Goal: Information Seeking & Learning: Check status

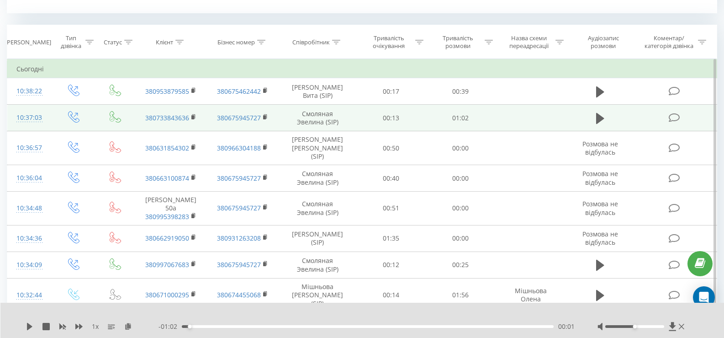
scroll to position [320, 0]
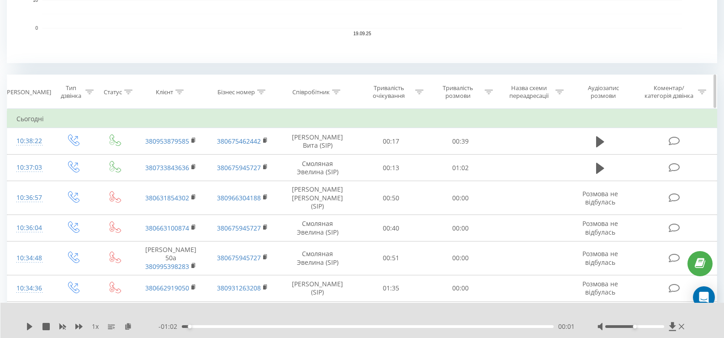
click at [338, 95] on div at bounding box center [336, 92] width 8 height 8
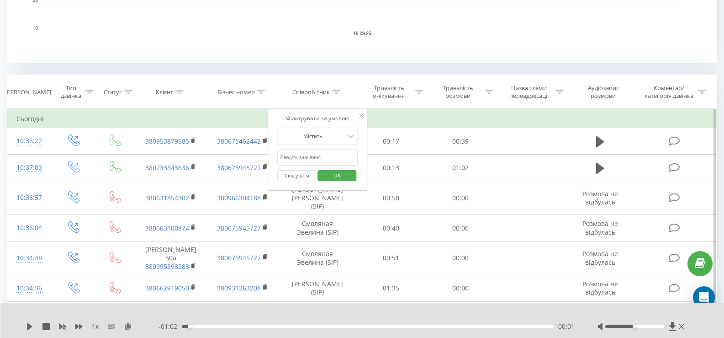
click at [310, 150] on input "text" at bounding box center [317, 157] width 80 height 16
click at [333, 178] on span "OK" at bounding box center [337, 175] width 26 height 14
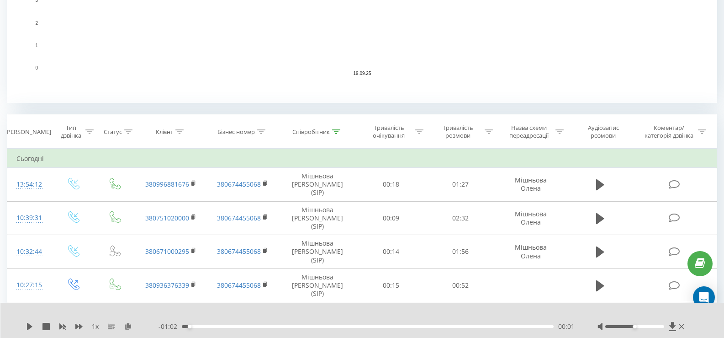
scroll to position [320, 0]
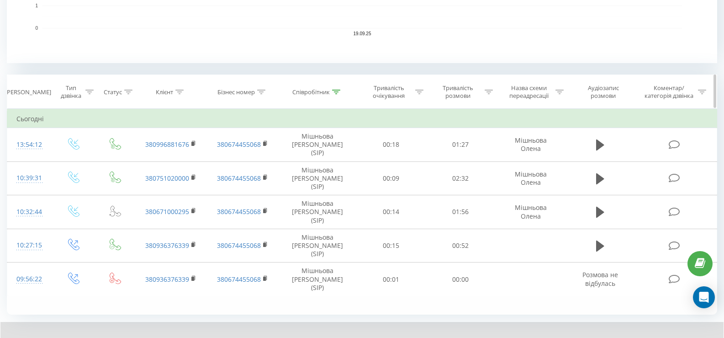
drag, startPoint x: 339, startPoint y: 91, endPoint x: 332, endPoint y: 110, distance: 20.3
click at [339, 91] on icon at bounding box center [336, 92] width 8 height 5
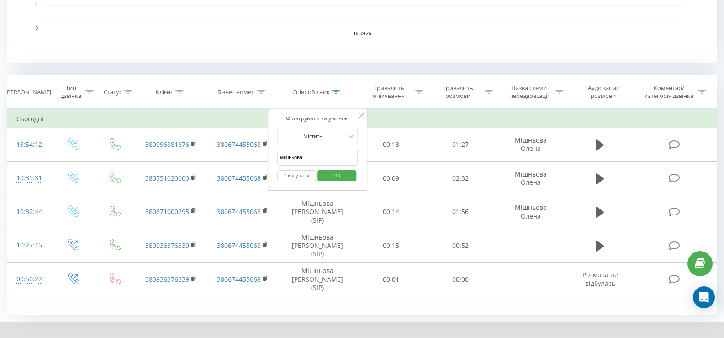
click at [331, 157] on input "мішньова" at bounding box center [317, 157] width 80 height 16
type input "м"
click at [336, 175] on span "OK" at bounding box center [337, 175] width 26 height 14
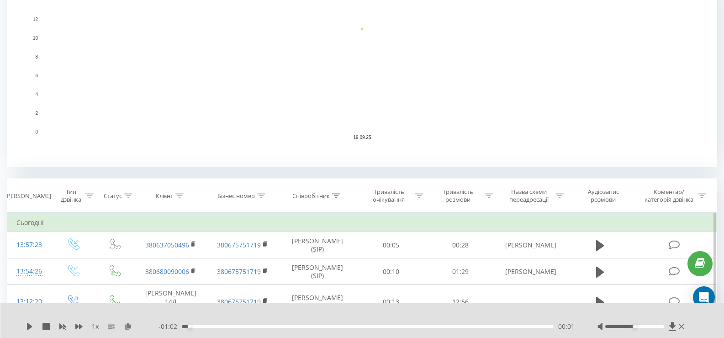
scroll to position [238, 0]
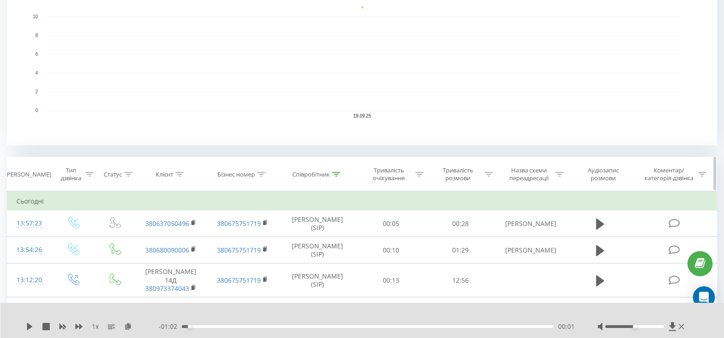
click at [336, 174] on icon at bounding box center [336, 174] width 8 height 5
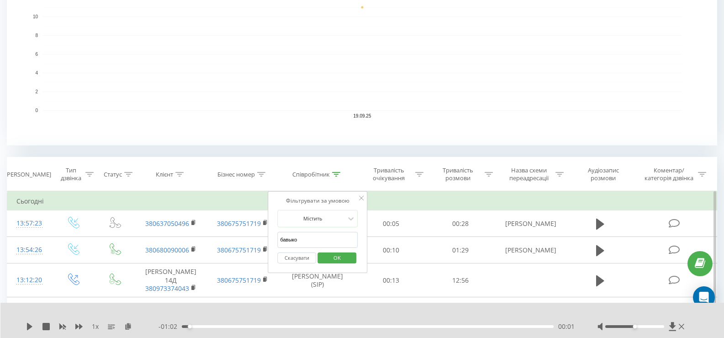
click at [327, 241] on input "бавыко" at bounding box center [317, 240] width 80 height 16
type input "б"
click at [331, 257] on span "OK" at bounding box center [337, 257] width 26 height 14
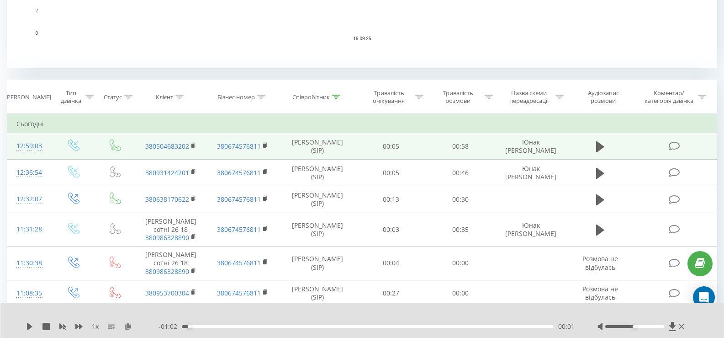
scroll to position [329, 0]
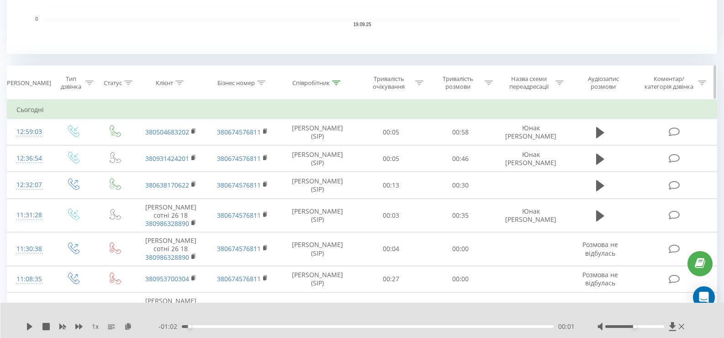
click at [337, 82] on icon at bounding box center [336, 82] width 8 height 5
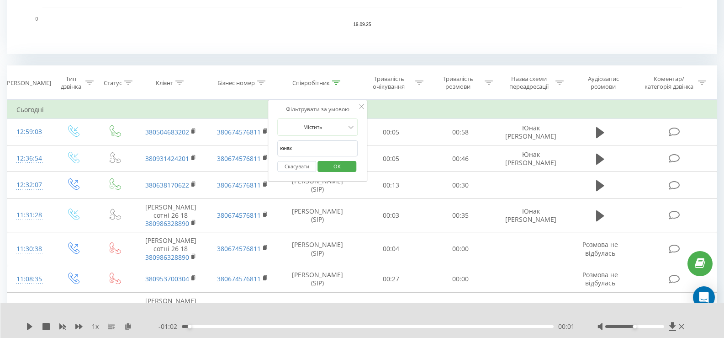
click at [343, 151] on input "юнак" at bounding box center [317, 148] width 80 height 16
type input "[PERSON_NAME]"
type input "соколан"
click at [335, 169] on span "OK" at bounding box center [337, 166] width 26 height 14
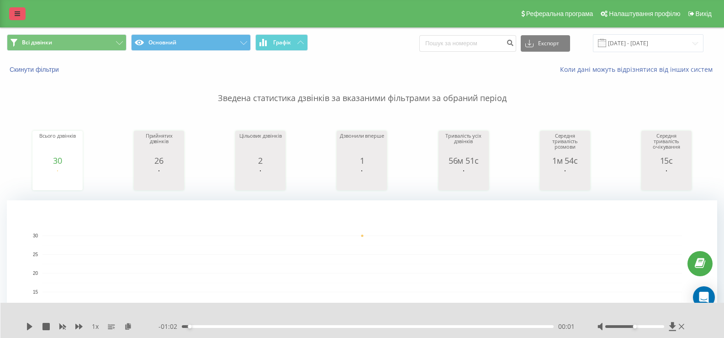
click at [15, 15] on icon at bounding box center [17, 14] width 5 height 6
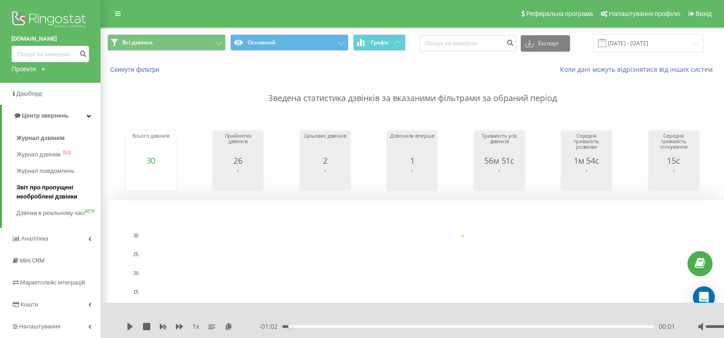
click at [56, 191] on span "Звіт про пропущені необроблені дзвінки" at bounding box center [55, 192] width 79 height 18
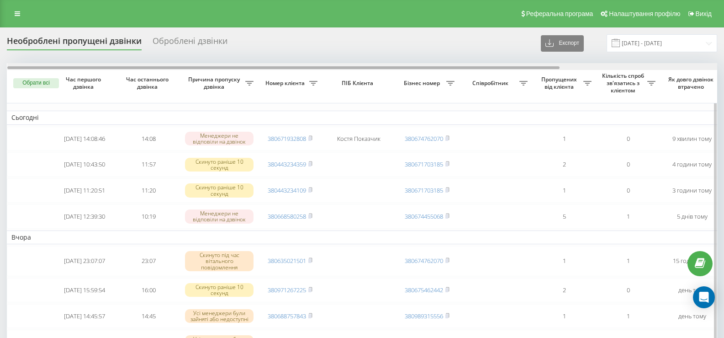
drag, startPoint x: 386, startPoint y: 68, endPoint x: 332, endPoint y: 81, distance: 55.6
